Goal: Contribute content: Add original content to the website for others to see

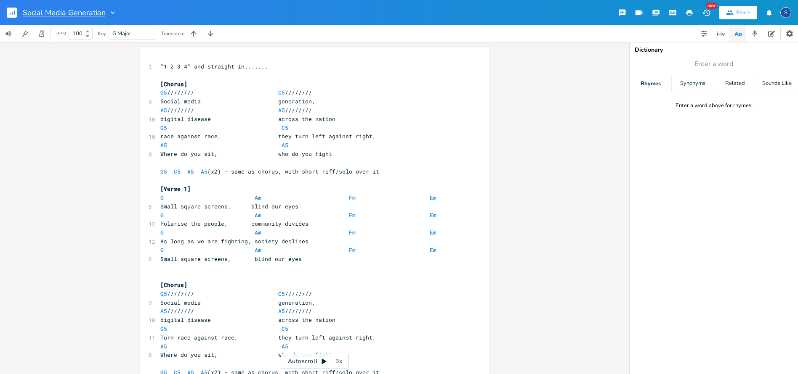
scroll to position [0, 0]
click at [12, 10] on rect "button" at bounding box center [12, 13] width 10 height 10
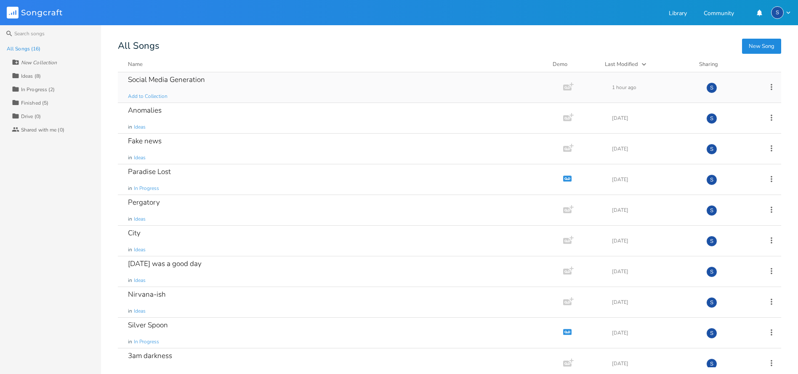
click at [770, 87] on icon at bounding box center [771, 87] width 2 height 6
click at [723, 99] on span "Edit Rename" at bounding box center [715, 100] width 27 height 6
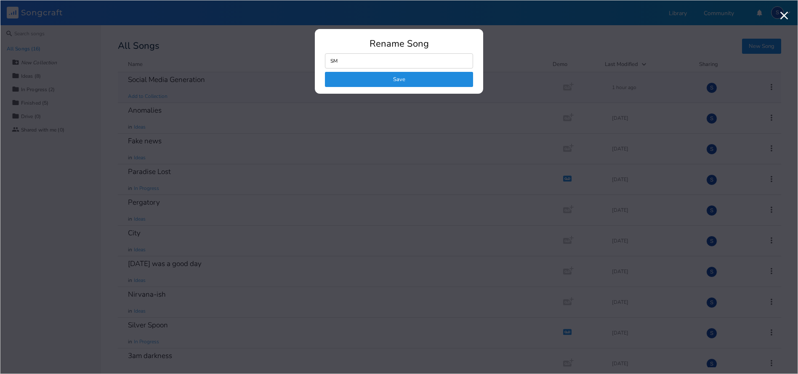
type input "SMG"
click at [399, 80] on button "Save" at bounding box center [399, 79] width 148 height 15
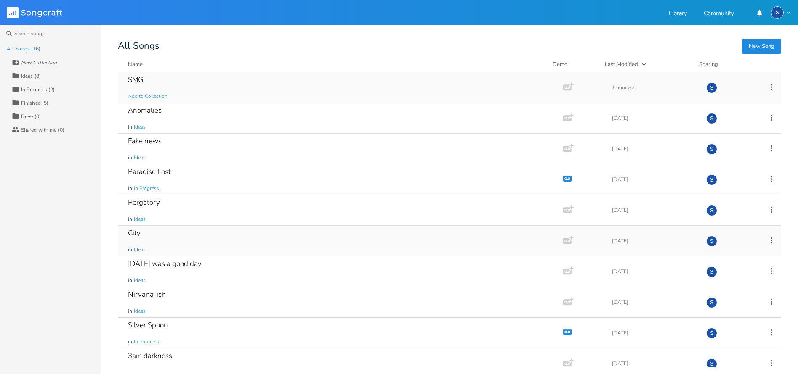
click at [138, 234] on div "City" at bounding box center [134, 233] width 13 height 7
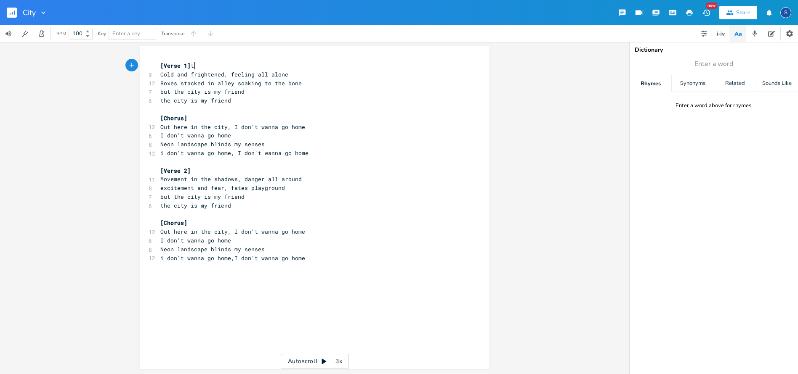
scroll to position [1, 0]
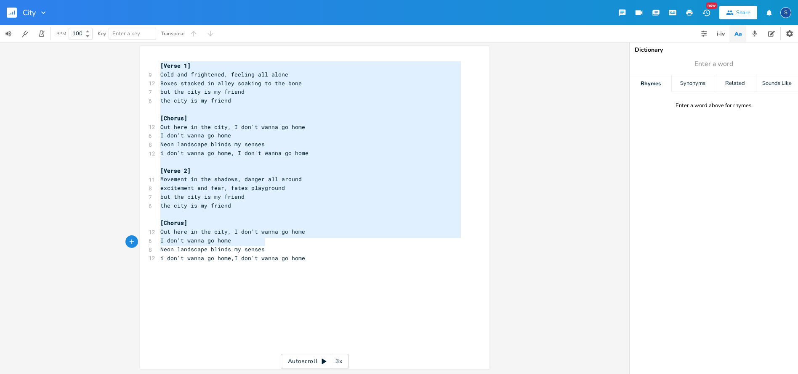
type textarea "[Verse 1] Cold and frightened, feeling all alone Boxes stacked in alley soaking…"
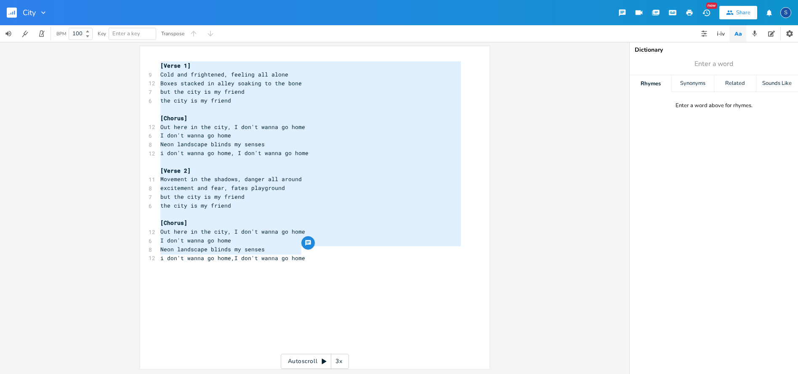
drag, startPoint x: 157, startPoint y: 64, endPoint x: 323, endPoint y: 250, distance: 249.0
click at [323, 250] on div "[Verse 1] 9 Cold and frightened, feeling all alone 12 Boxes stacked in alley so…" at bounding box center [311, 170] width 304 height 219
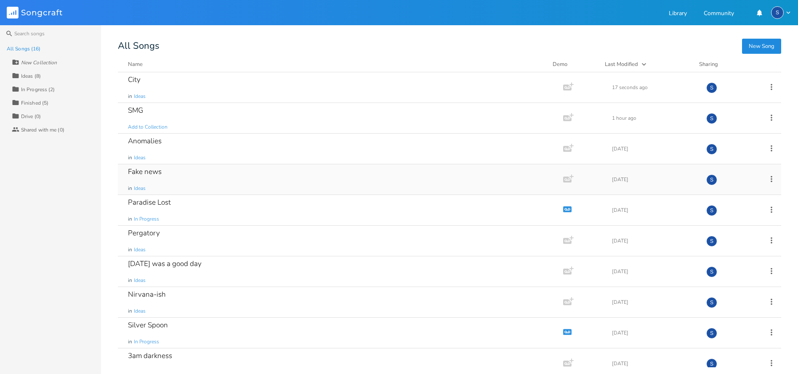
click at [147, 172] on div "Fake news" at bounding box center [145, 171] width 34 height 7
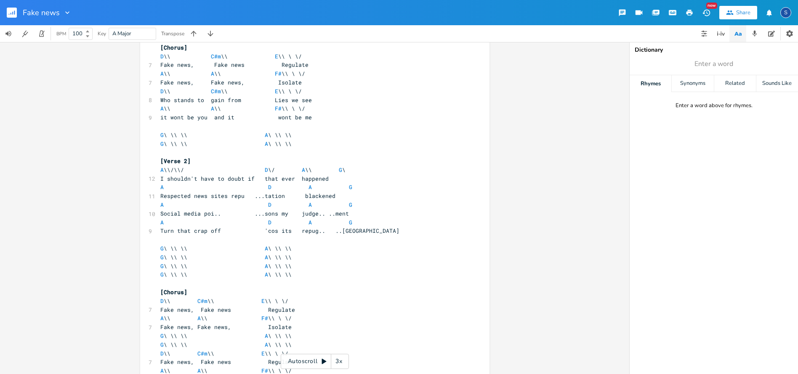
scroll to position [266, 0]
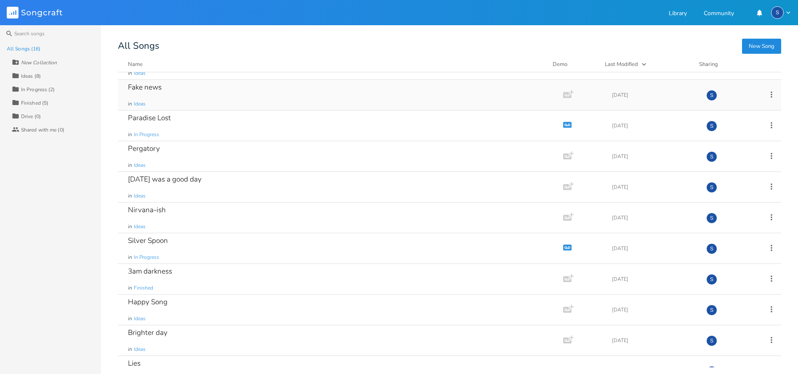
scroll to position [119, 0]
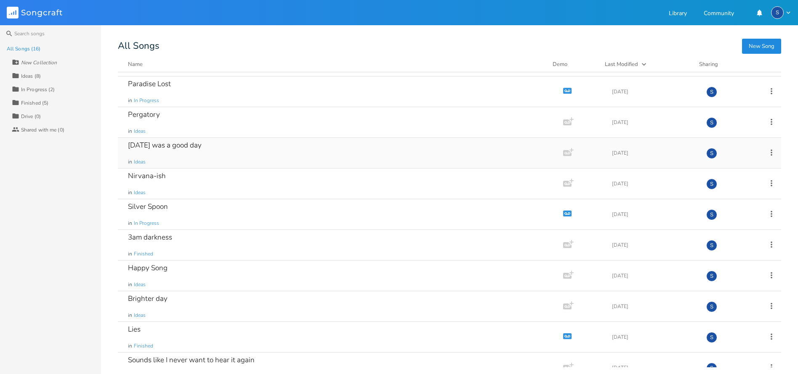
click at [183, 146] on div "[DATE] was a good day" at bounding box center [165, 145] width 74 height 7
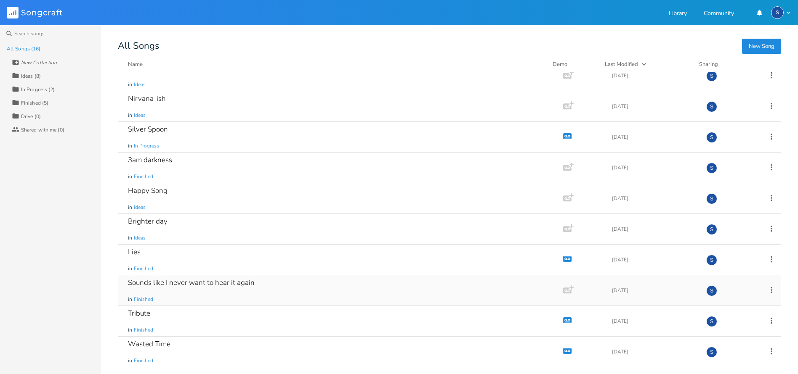
scroll to position [196, 0]
click at [152, 193] on div "Happy Song" at bounding box center [148, 190] width 40 height 7
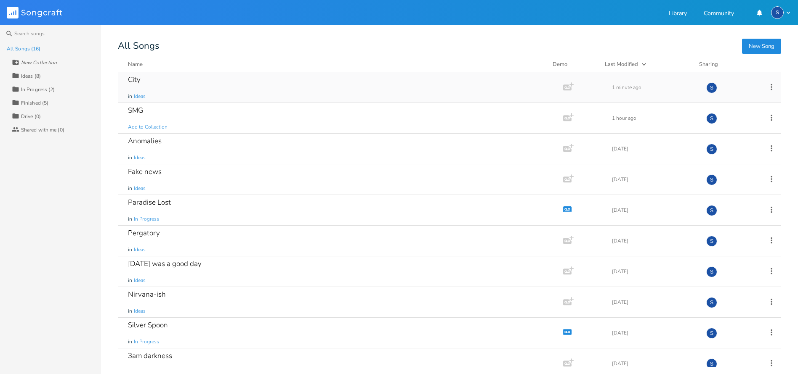
click at [134, 79] on div "City" at bounding box center [134, 79] width 13 height 7
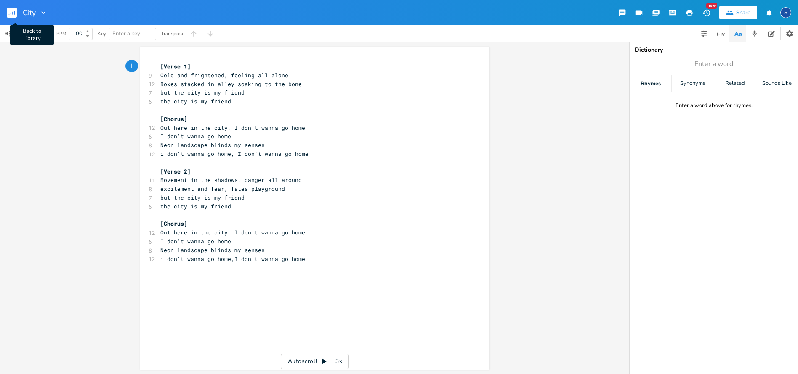
click at [11, 11] on rect "button" at bounding box center [12, 13] width 10 height 10
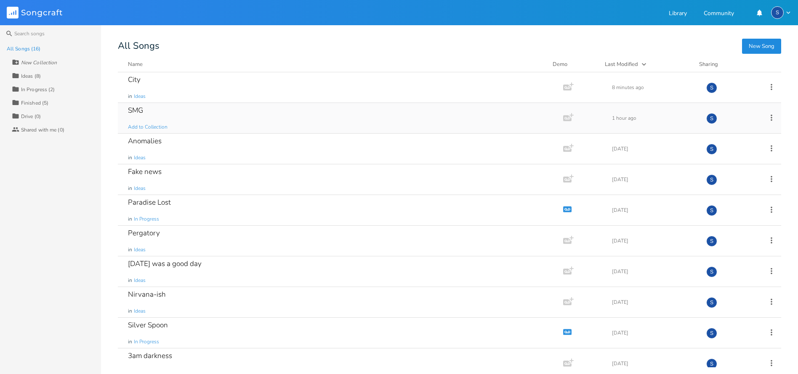
click at [138, 112] on div "SMG" at bounding box center [135, 110] width 15 height 7
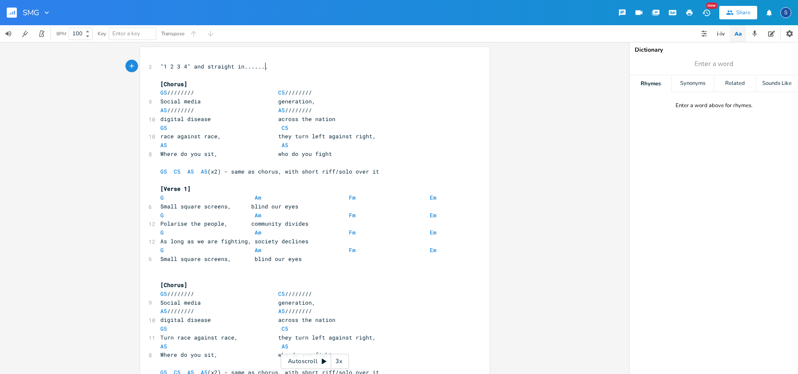
scroll to position [0, 0]
